Goal: Information Seeking & Learning: Learn about a topic

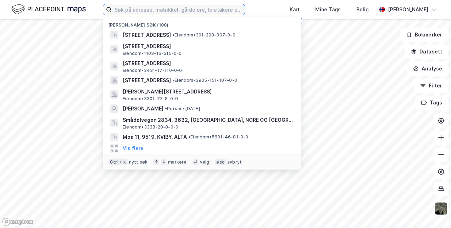
click at [137, 9] on input at bounding box center [178, 9] width 133 height 11
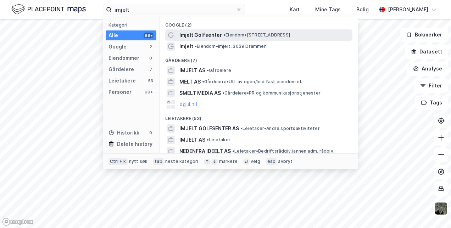
click at [212, 33] on span "Imjelt Golfsenter" at bounding box center [200, 35] width 43 height 9
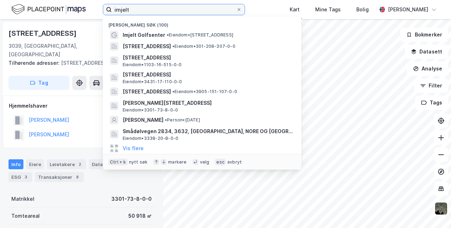
drag, startPoint x: 143, startPoint y: 13, endPoint x: 88, endPoint y: 13, distance: 55.3
click at [88, 13] on div "imjelt Nylige søk (100) Imjelt Golfsenter • Eiendom • [STREET_ADDRESS] • Eiendo…" at bounding box center [225, 9] width 451 height 19
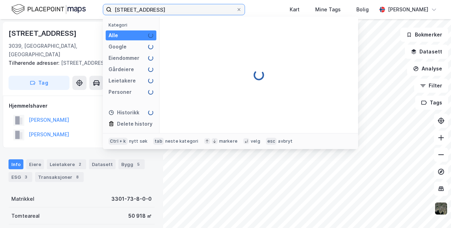
type input "[STREET_ADDRESS]"
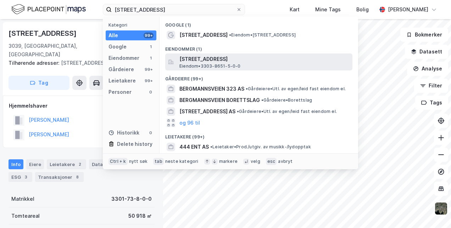
click at [193, 64] on span "Eiendom • 3303-8651-5-0-0" at bounding box center [209, 66] width 61 height 6
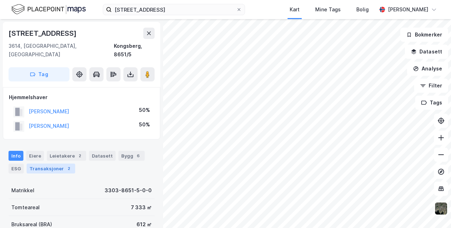
click at [44, 164] on div "Transaksjoner 2" at bounding box center [51, 169] width 49 height 10
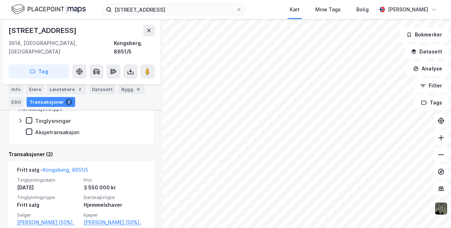
scroll to position [145, 0]
